Goal: Check status: Check status

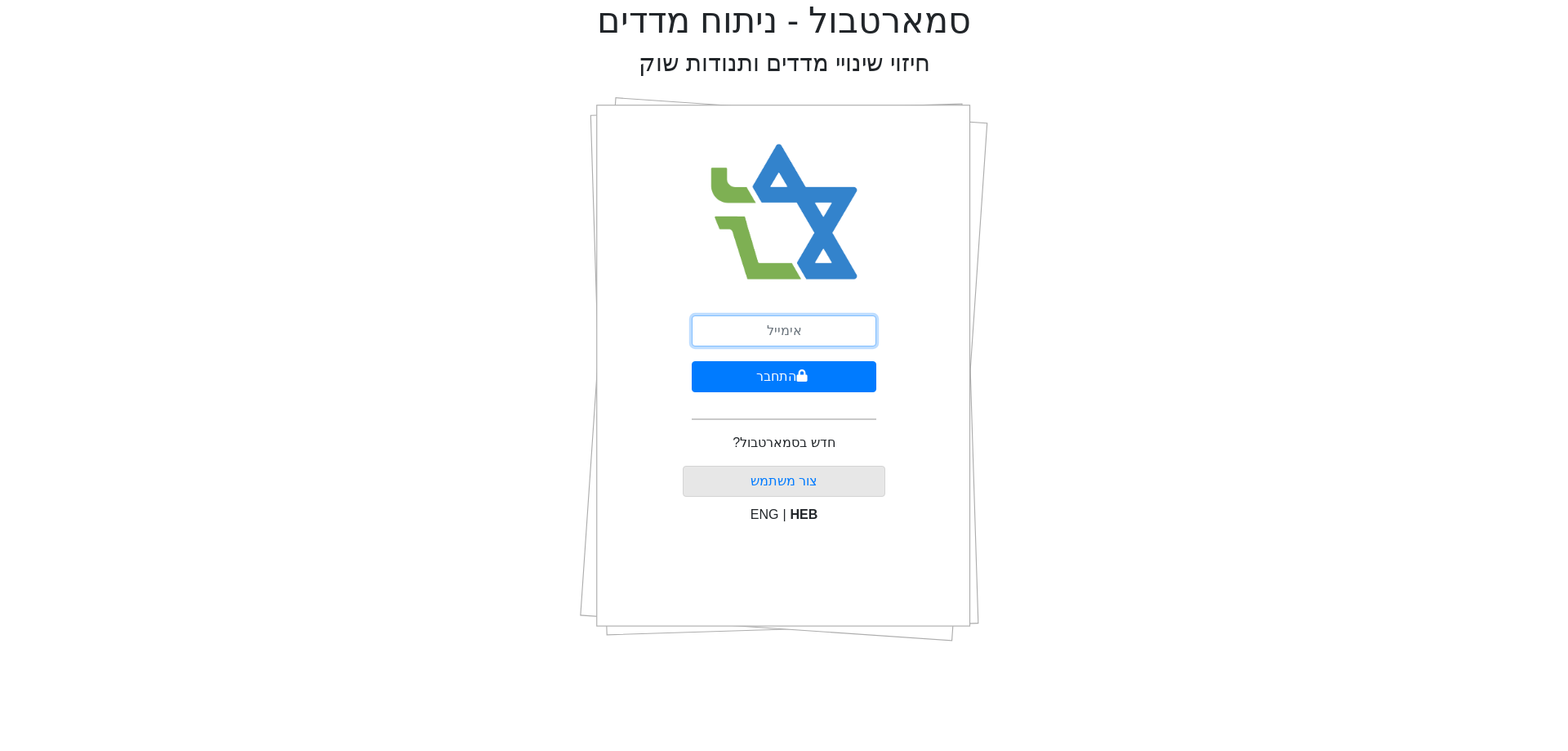
click at [744, 316] on input "email" at bounding box center [784, 331] width 185 height 31
type input "[EMAIL_ADDRESS][DOMAIN_NAME]"
click at [781, 382] on button "התחבר" at bounding box center [784, 376] width 185 height 31
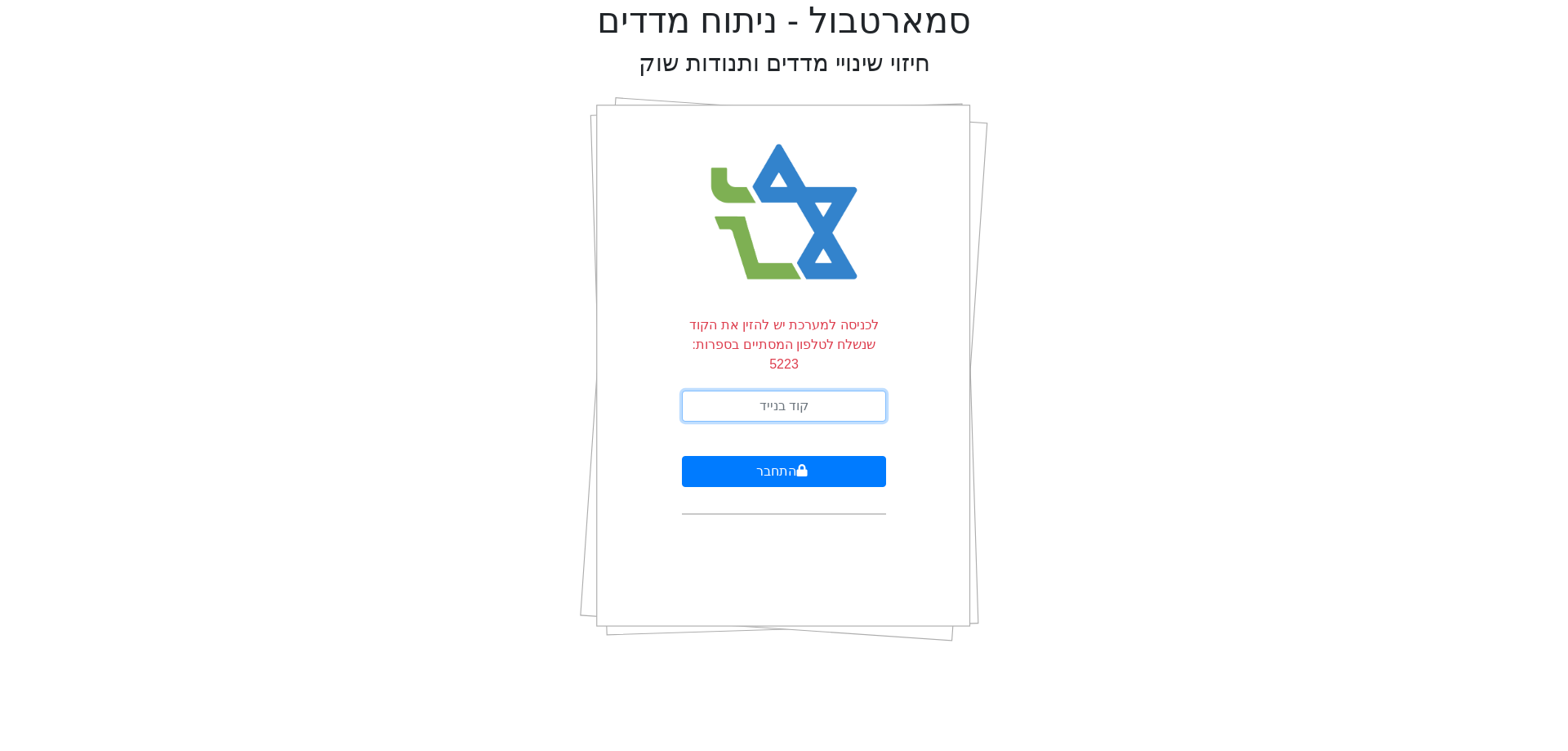
click at [800, 390] on input "text" at bounding box center [784, 406] width 204 height 31
type input "619265"
click at [682, 455] on button "התחבר" at bounding box center [784, 471] width 204 height 31
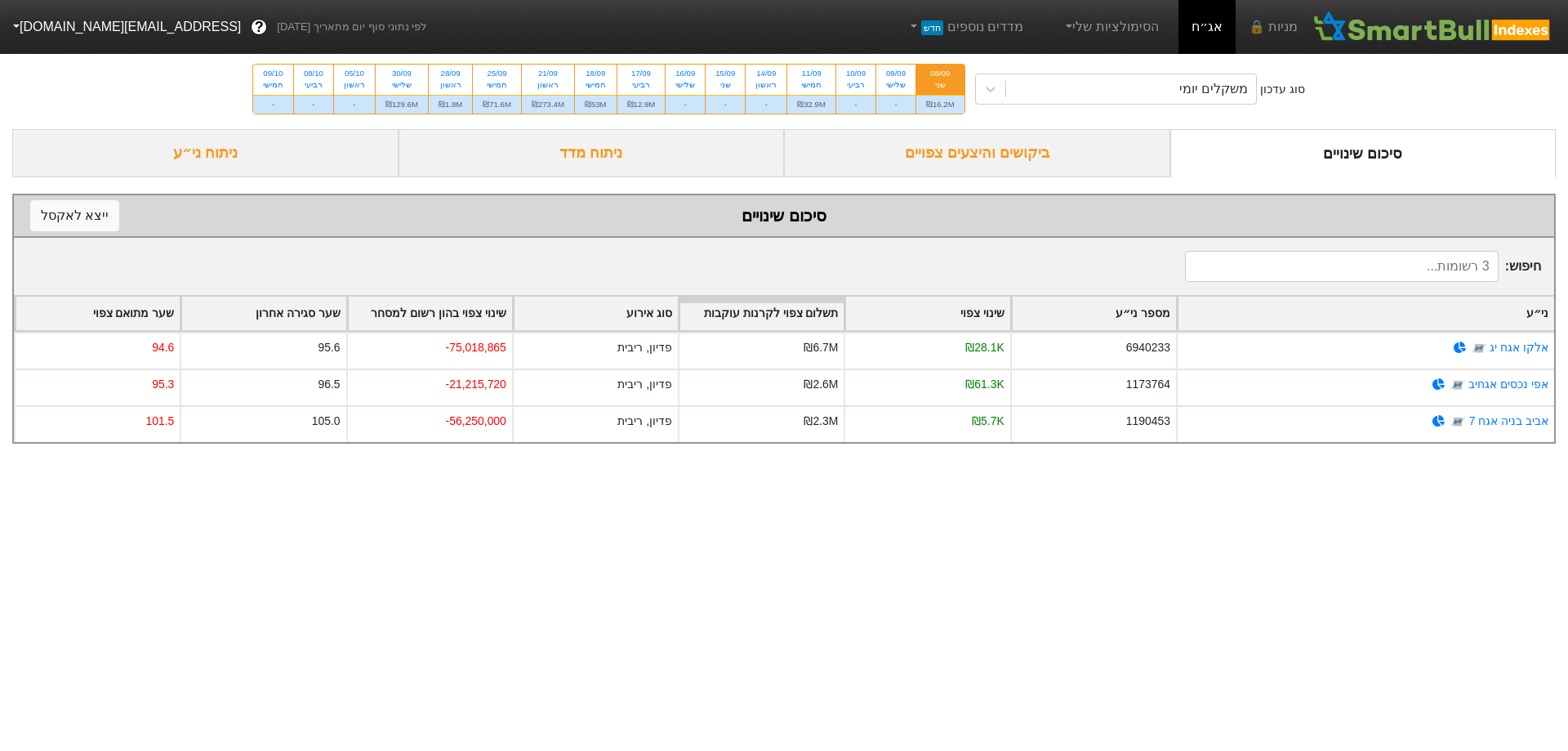
click at [1028, 162] on div "ביקושים והיצעים צפויים" at bounding box center [978, 153] width 387 height 48
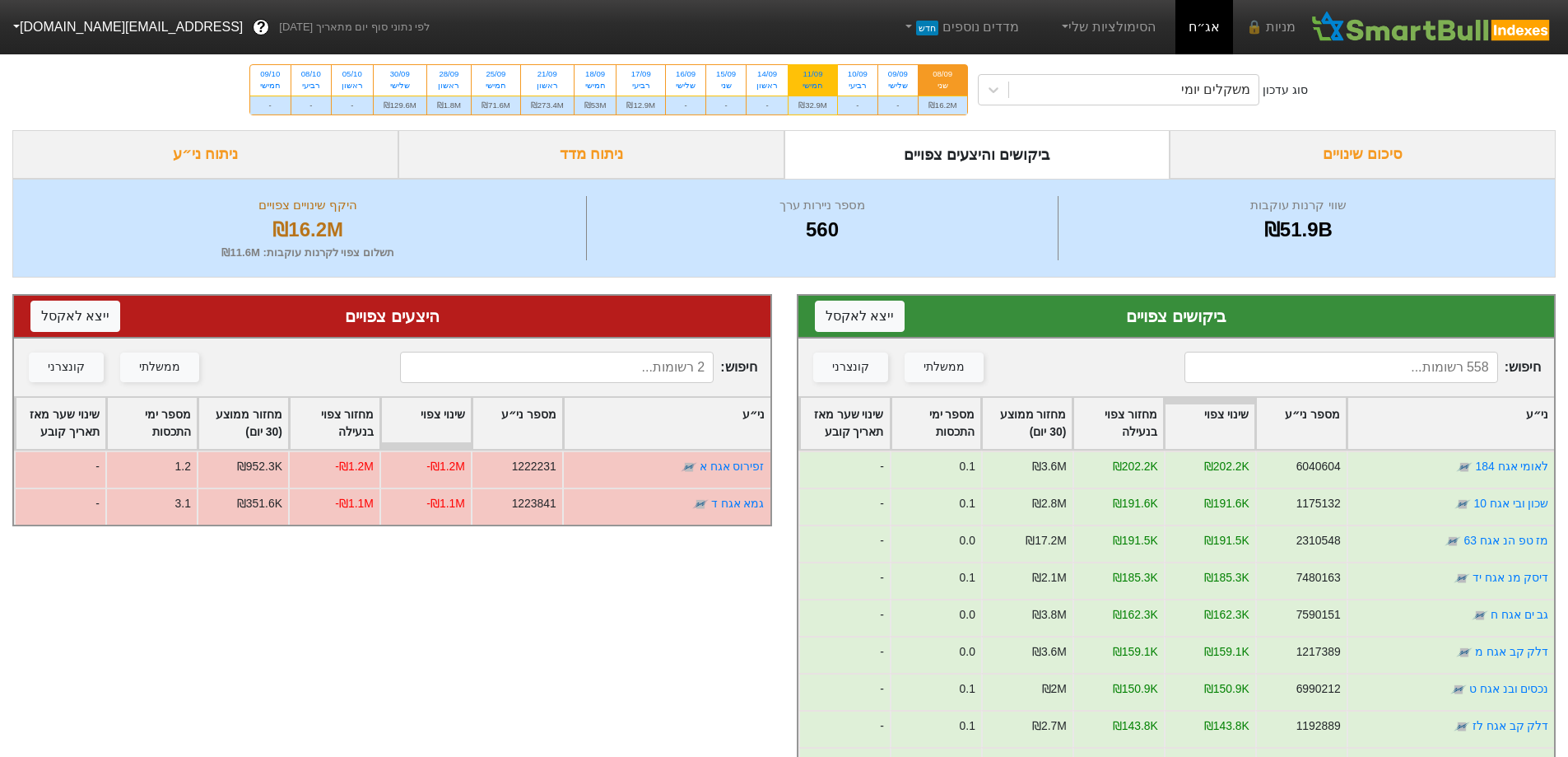
click at [825, 77] on div "11/09" at bounding box center [812, 74] width 29 height 11
click at [812, 75] on input "11/09 חמישי ₪32.9M" at bounding box center [807, 70] width 10 height 10
radio input "true"
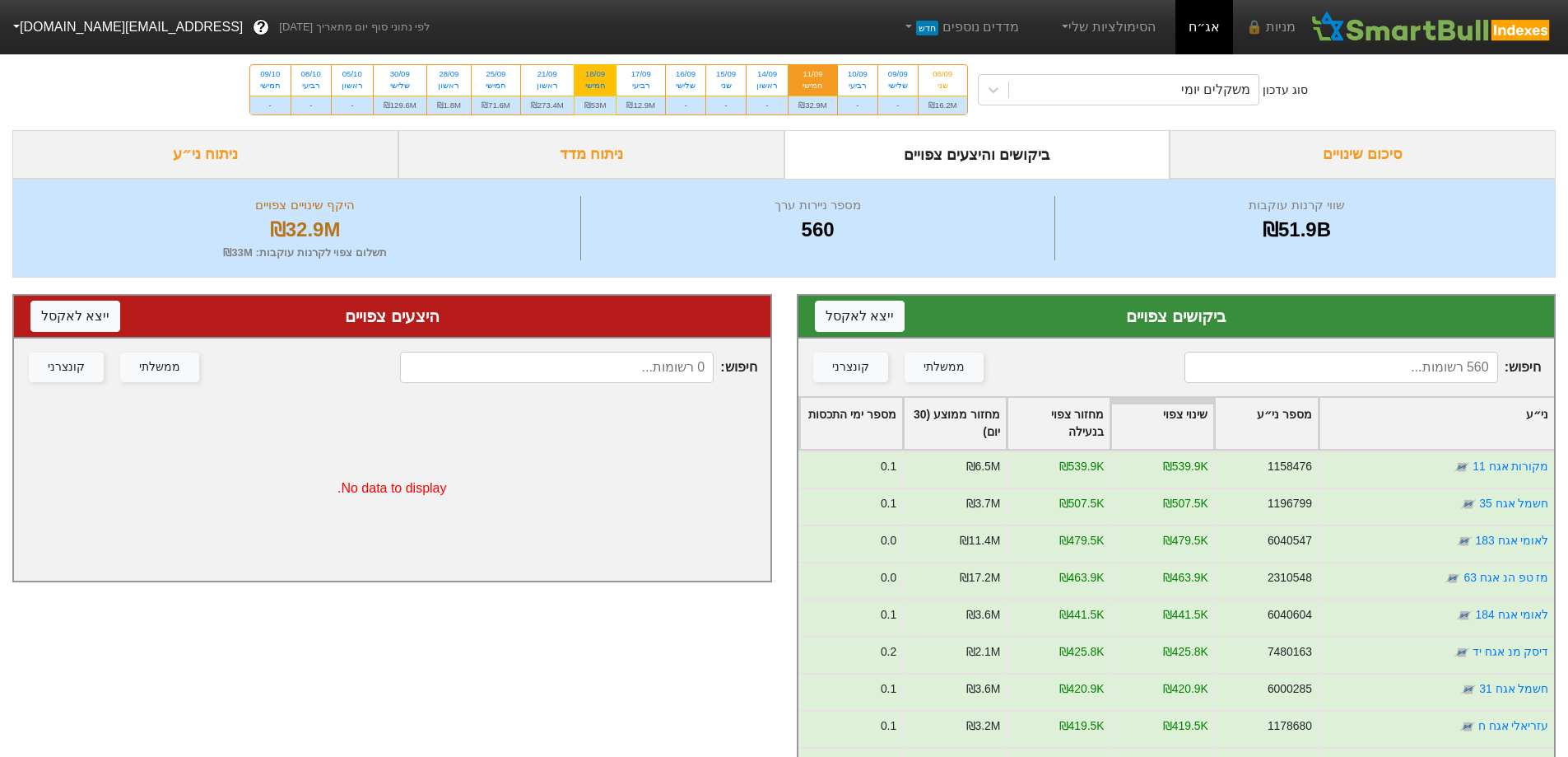
click at [595, 83] on div "חמישי" at bounding box center [596, 85] width 23 height 11
click at [595, 75] on input "18/09 חמישי ₪53M" at bounding box center [590, 70] width 10 height 10
radio input "true"
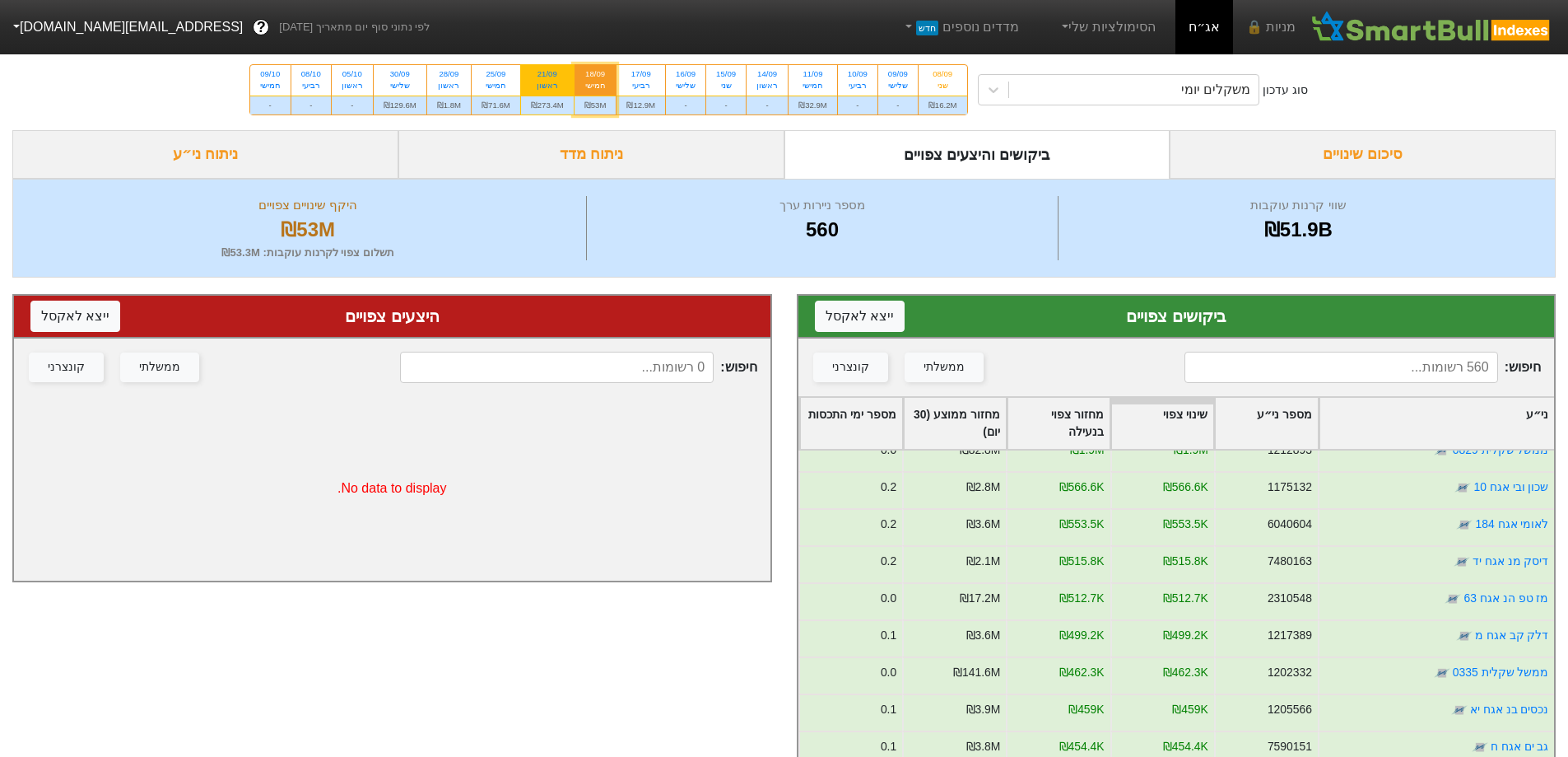
click at [552, 85] on div "ראשון" at bounding box center [547, 85] width 33 height 11
click at [547, 75] on input "21/09 ראשון ₪273.4M" at bounding box center [542, 70] width 10 height 10
radio input "true"
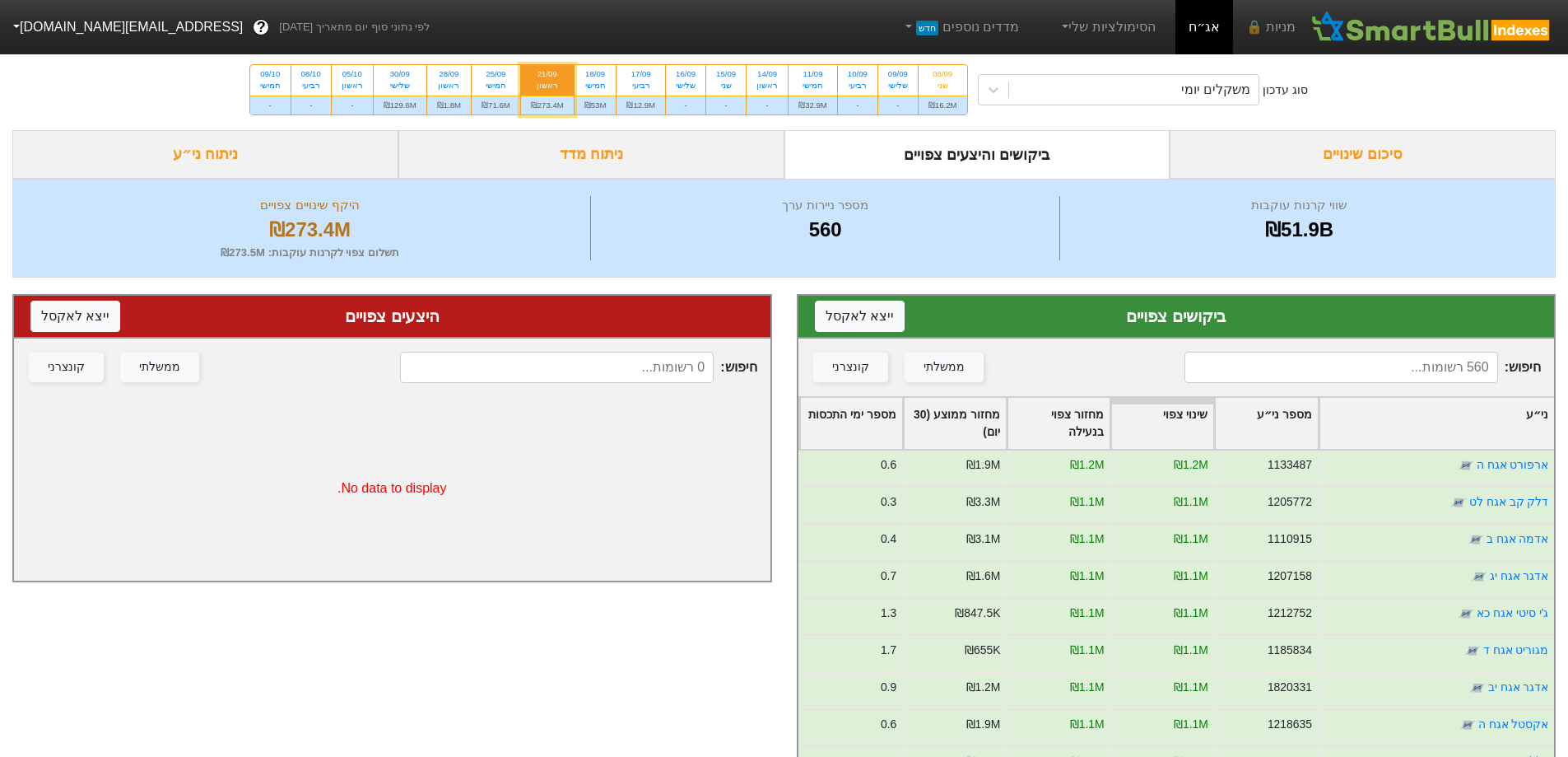
scroll to position [1976, 0]
